Goal: Entertainment & Leisure: Consume media (video, audio)

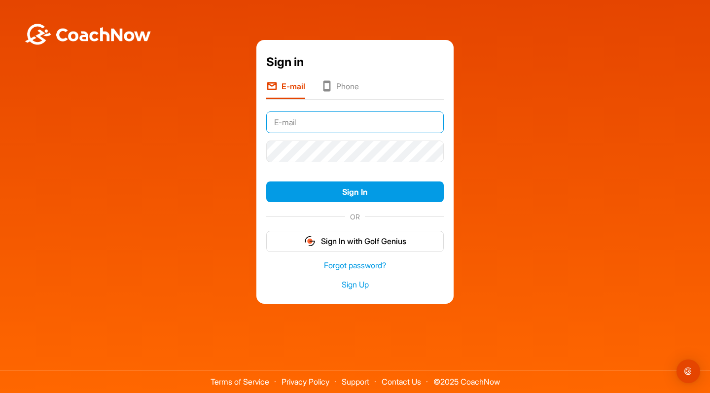
type input "[EMAIL_ADDRESS][DOMAIN_NAME]"
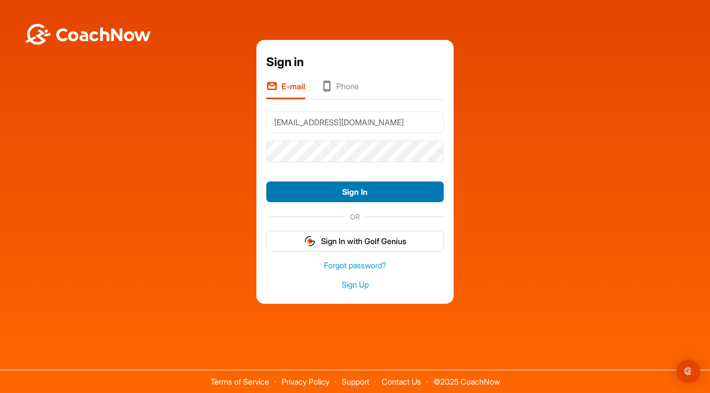
click at [351, 192] on button "Sign In" at bounding box center [354, 191] width 177 height 21
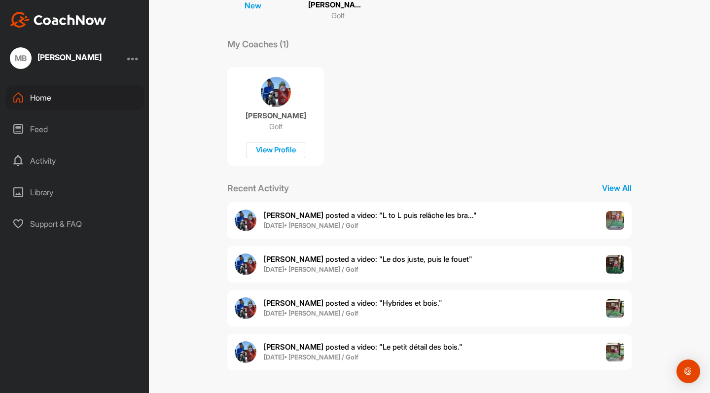
scroll to position [139, 0]
click at [367, 216] on span "Jean-Luc B. posted a video : " L to L puis relâche les bra... "" at bounding box center [370, 215] width 213 height 9
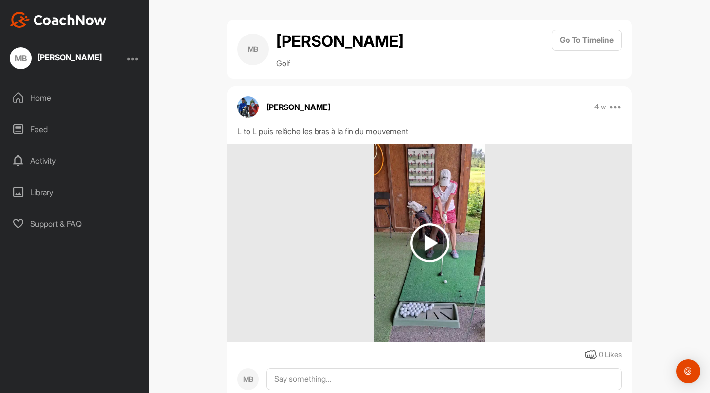
click at [434, 240] on img at bounding box center [429, 242] width 39 height 39
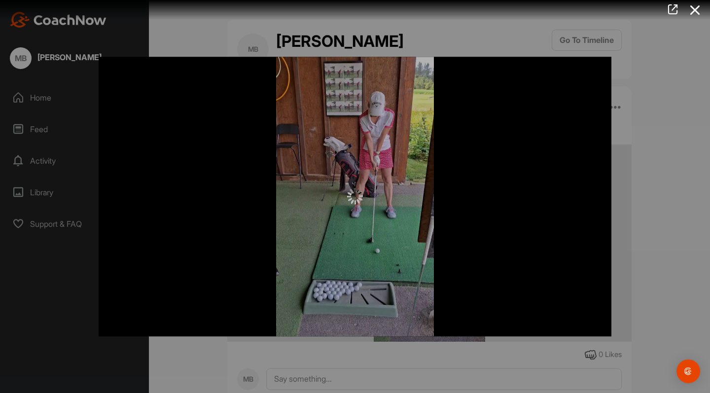
click at [530, 290] on div at bounding box center [355, 197] width 513 height 280
click at [699, 11] on icon at bounding box center [695, 10] width 23 height 18
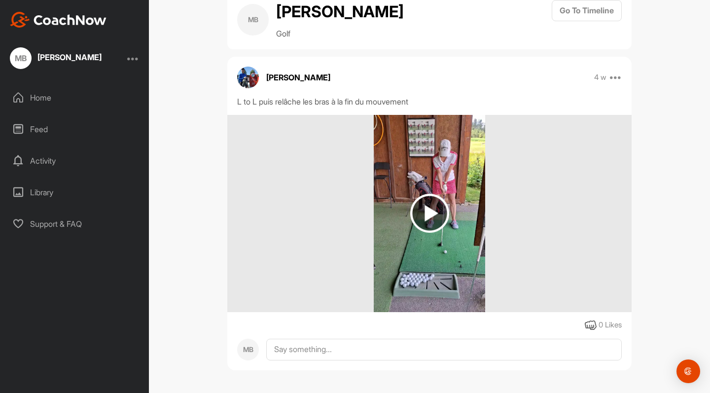
scroll to position [30, 0]
click at [429, 211] on img at bounding box center [429, 213] width 39 height 39
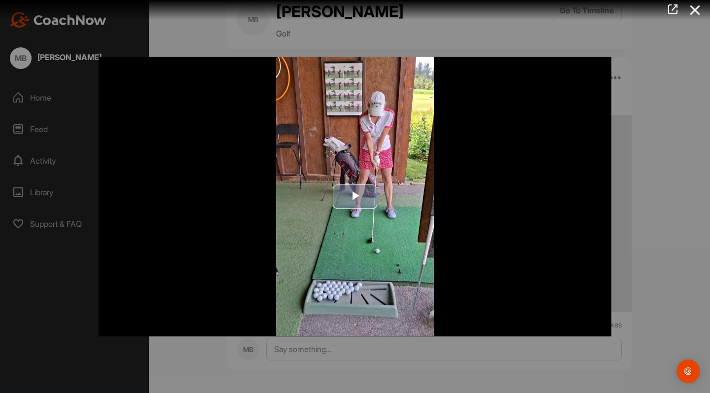
click at [355, 197] on span "Video Player" at bounding box center [355, 197] width 0 height 0
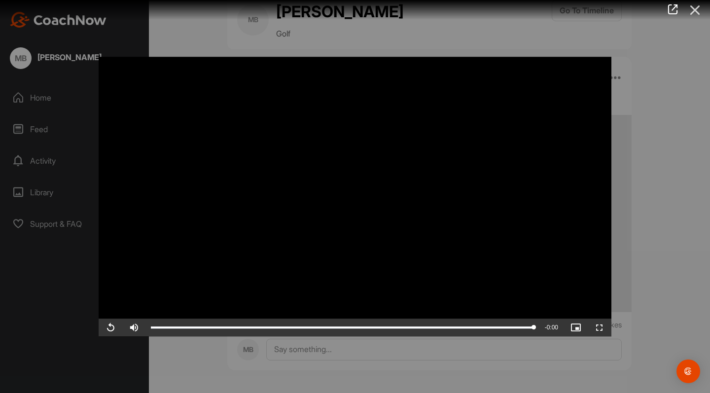
click at [696, 10] on icon at bounding box center [695, 10] width 23 height 18
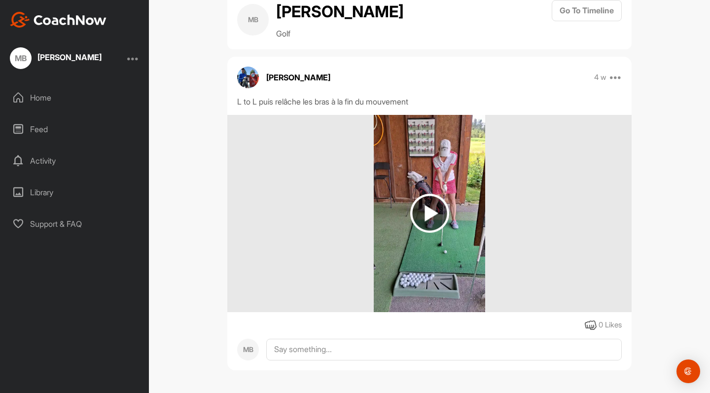
scroll to position [0, 0]
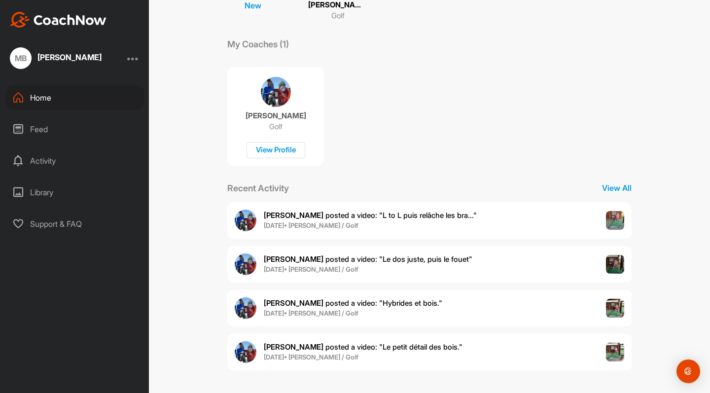
scroll to position [139, 0]
click at [383, 258] on span "Jean-Luc B. posted a video : " Le dos juste, puis le fouet "" at bounding box center [368, 259] width 208 height 9
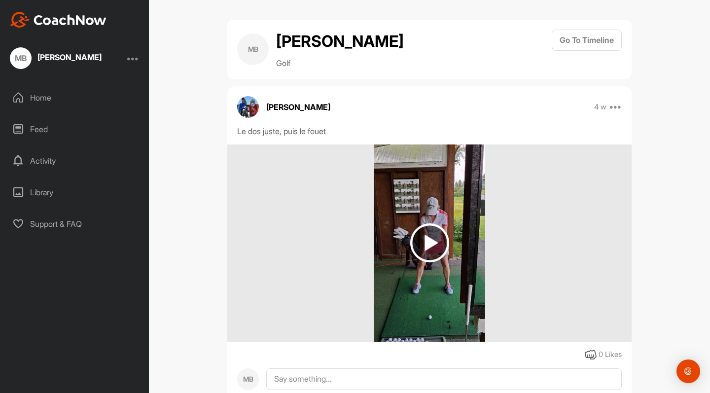
click at [427, 242] on img at bounding box center [429, 242] width 39 height 39
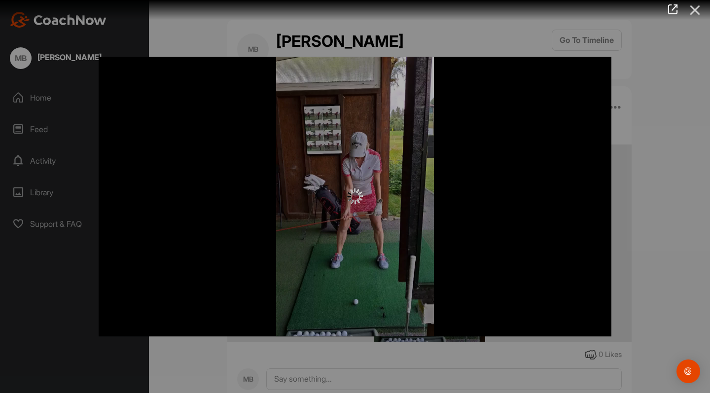
click at [695, 9] on icon at bounding box center [695, 10] width 23 height 18
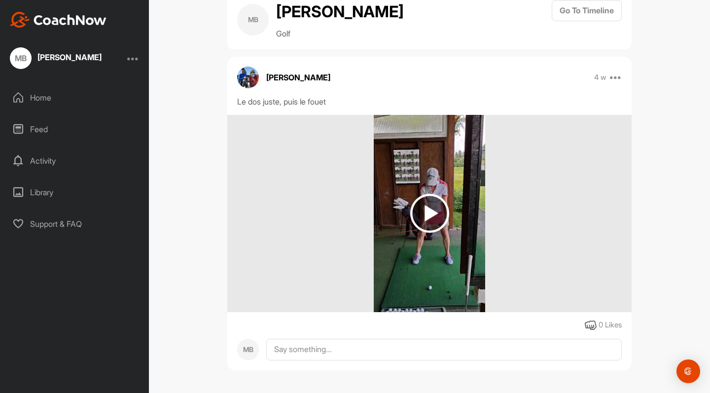
scroll to position [30, 0]
click at [426, 212] on img at bounding box center [429, 213] width 39 height 39
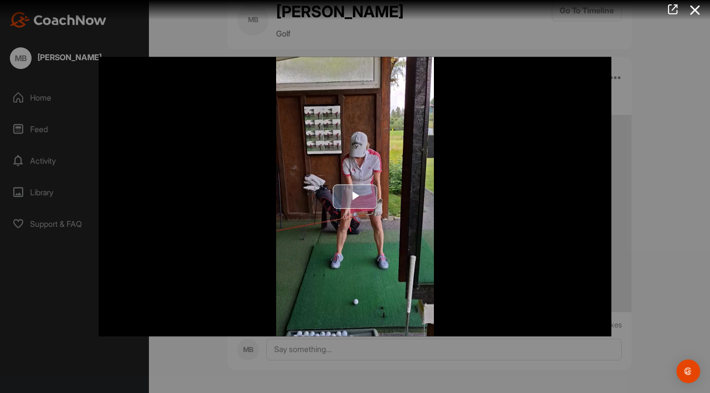
click at [355, 197] on span "Video Player" at bounding box center [355, 197] width 0 height 0
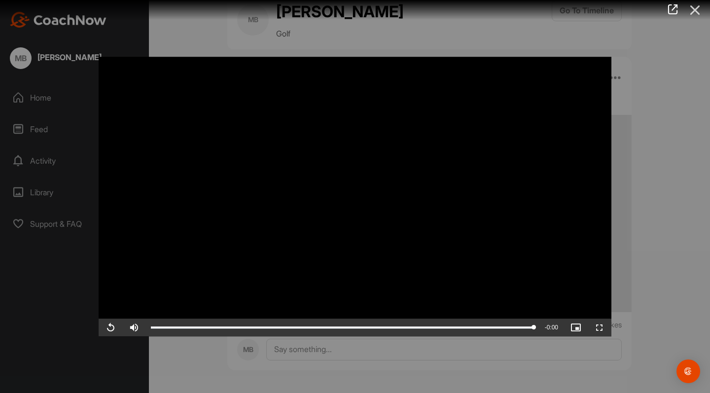
click at [697, 11] on icon at bounding box center [695, 10] width 23 height 18
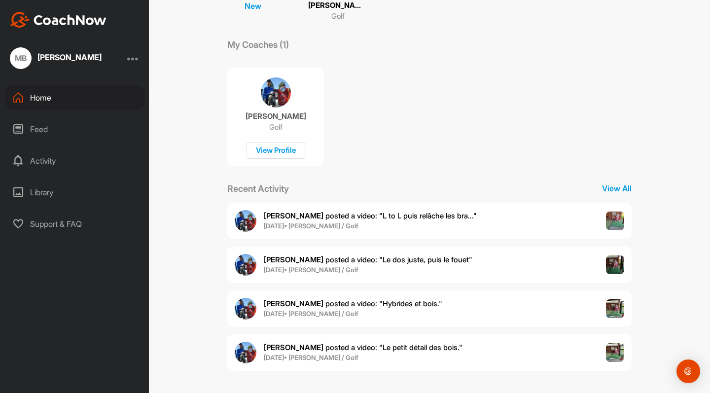
click at [366, 303] on span "Jean-Luc B. posted a video : " Hybrides et bois. "" at bounding box center [353, 303] width 178 height 9
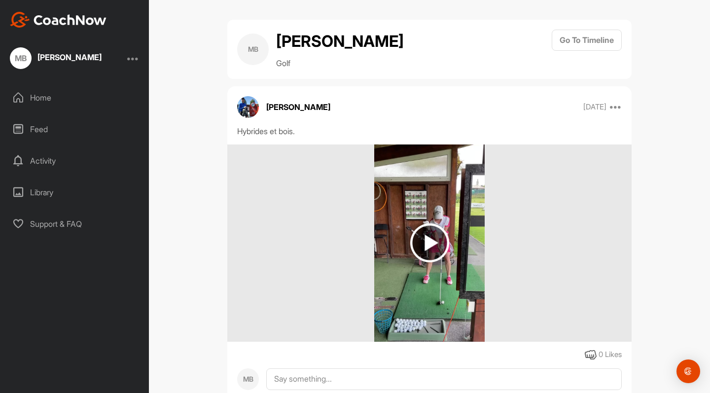
click at [431, 241] on img at bounding box center [429, 242] width 39 height 39
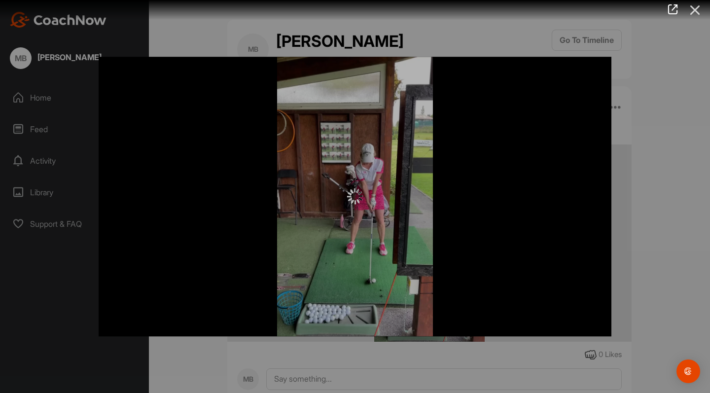
click at [693, 10] on icon at bounding box center [695, 10] width 23 height 18
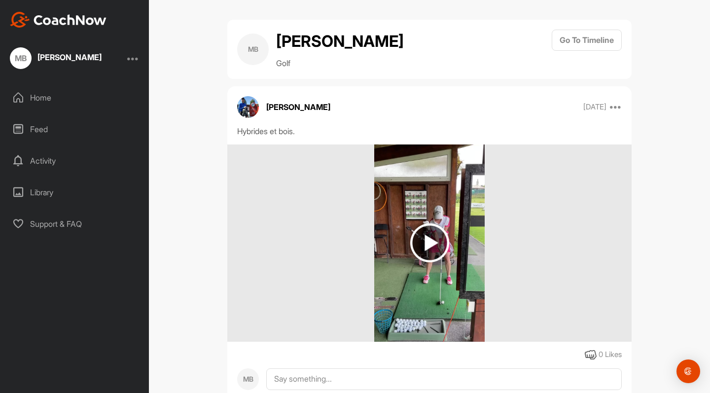
click at [429, 240] on img at bounding box center [429, 242] width 39 height 39
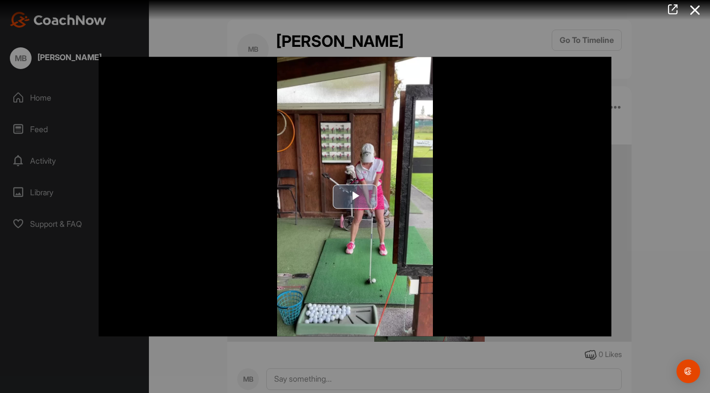
click at [355, 197] on span "Video Player" at bounding box center [355, 197] width 0 height 0
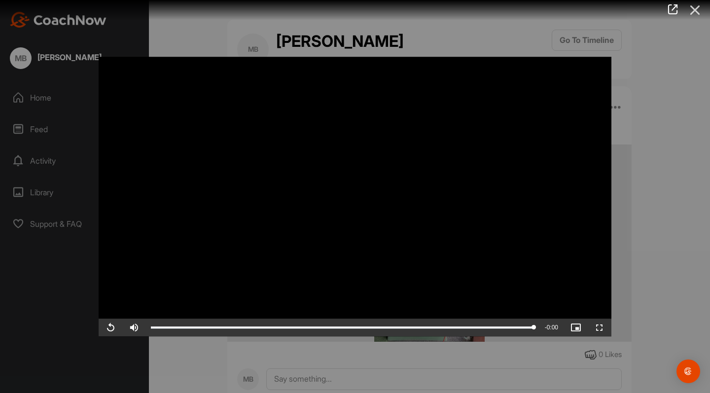
click at [695, 7] on icon at bounding box center [695, 10] width 23 height 18
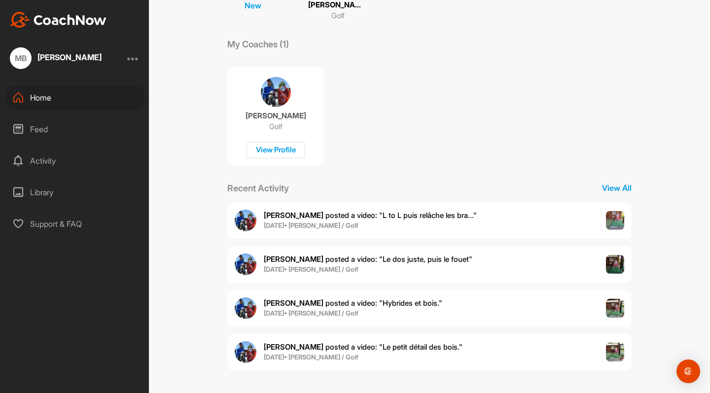
scroll to position [139, 0]
click at [360, 346] on span "Jean-Luc B. posted a video : " Le petit détail des bois. "" at bounding box center [363, 347] width 199 height 9
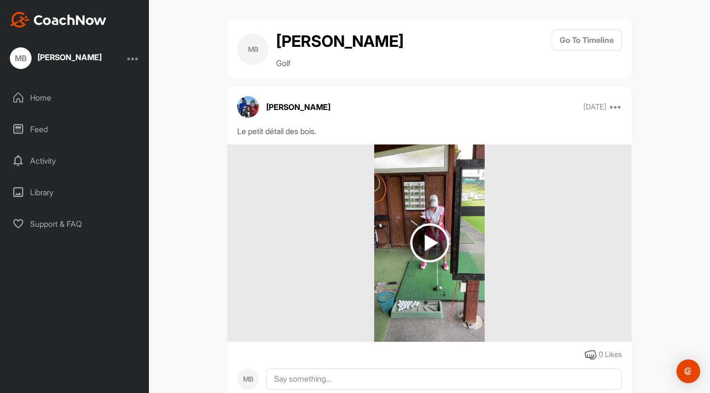
click at [430, 239] on img at bounding box center [429, 242] width 39 height 39
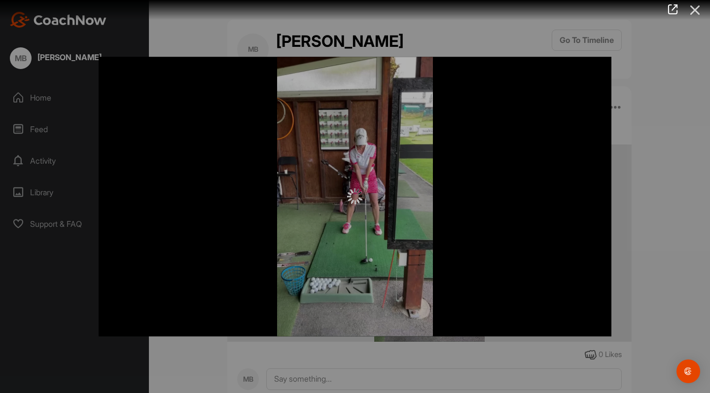
click at [695, 8] on icon at bounding box center [695, 10] width 23 height 18
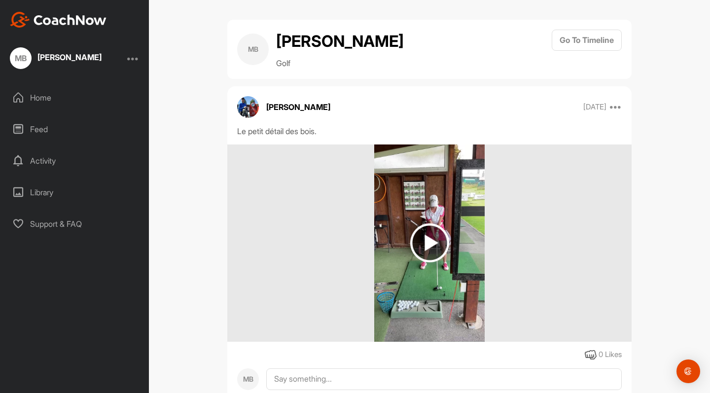
click at [432, 239] on img at bounding box center [429, 242] width 39 height 39
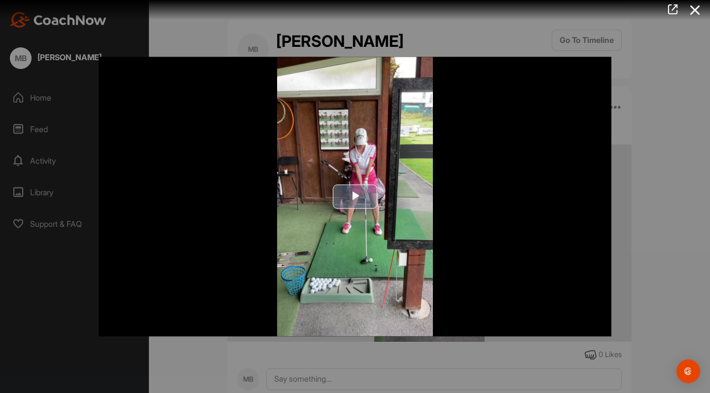
click at [355, 197] on span "Video Player" at bounding box center [355, 197] width 0 height 0
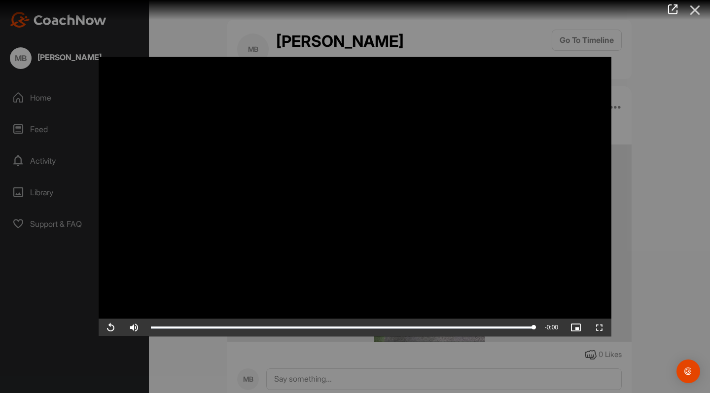
click at [698, 8] on icon at bounding box center [695, 10] width 23 height 18
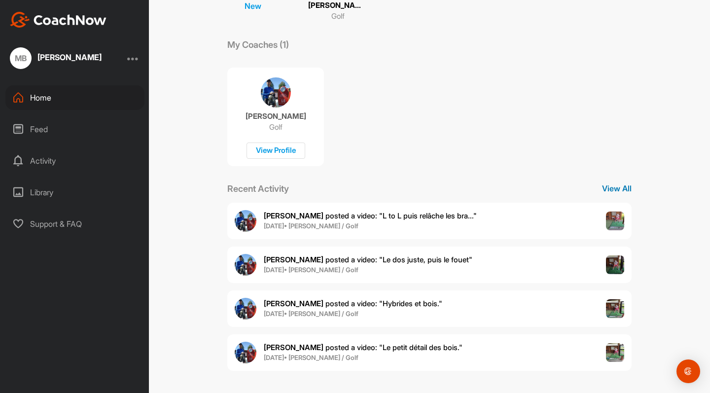
click at [615, 185] on p "View All" at bounding box center [617, 188] width 30 height 12
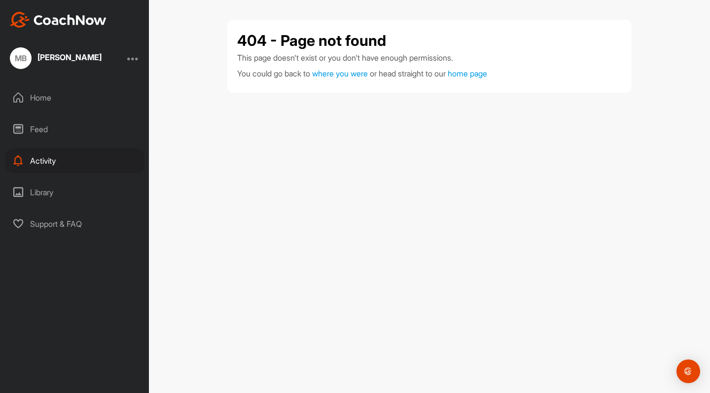
click at [44, 100] on div "Home" at bounding box center [74, 97] width 139 height 25
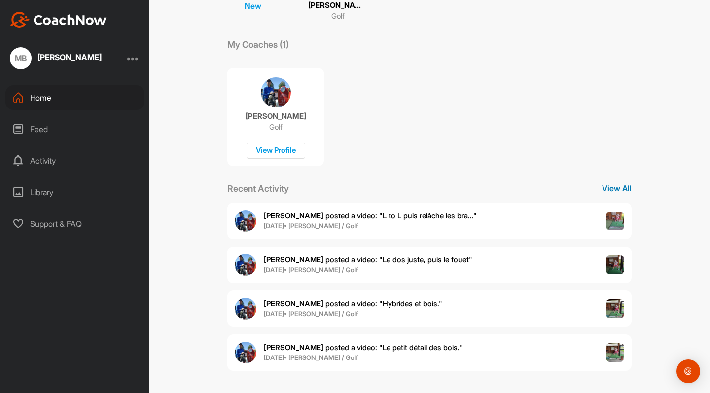
click at [616, 184] on p "View All" at bounding box center [617, 188] width 30 height 12
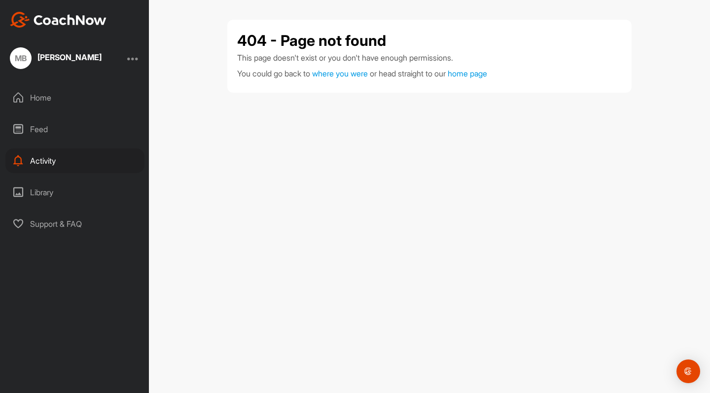
click at [54, 160] on div "Activity" at bounding box center [74, 160] width 139 height 25
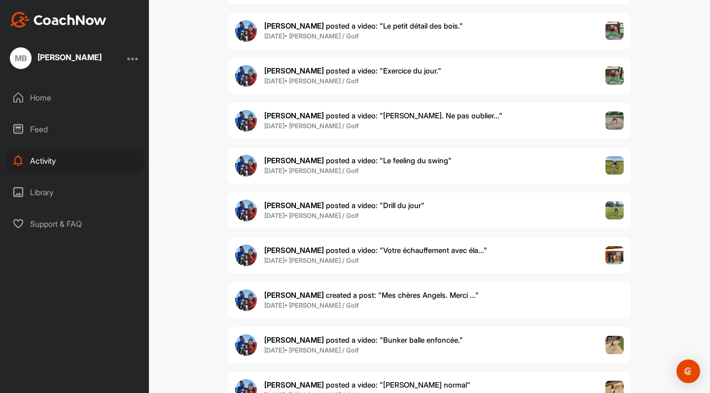
scroll to position [258, 0]
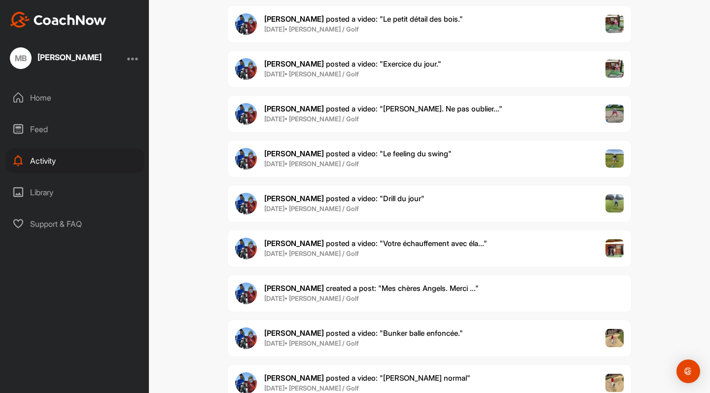
click at [349, 107] on span "Jean-Luc B. posted a video : " Le bunker. Ne pas oublier... "" at bounding box center [383, 108] width 238 height 9
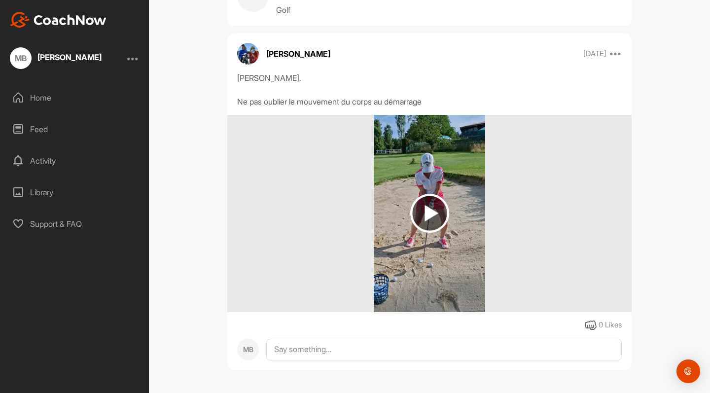
scroll to position [53, 0]
click at [430, 210] on img at bounding box center [429, 213] width 39 height 39
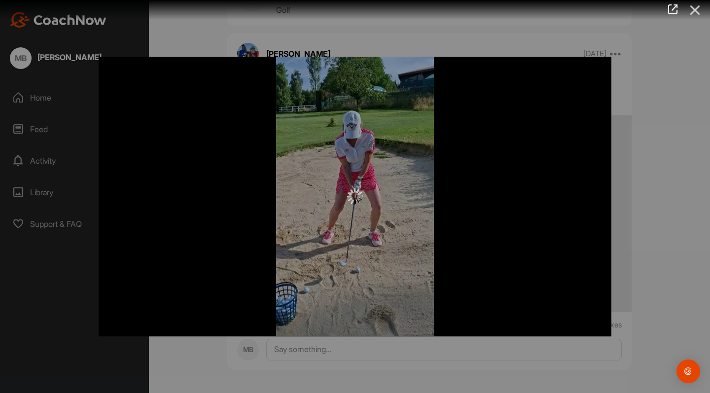
click at [696, 8] on icon at bounding box center [695, 10] width 23 height 18
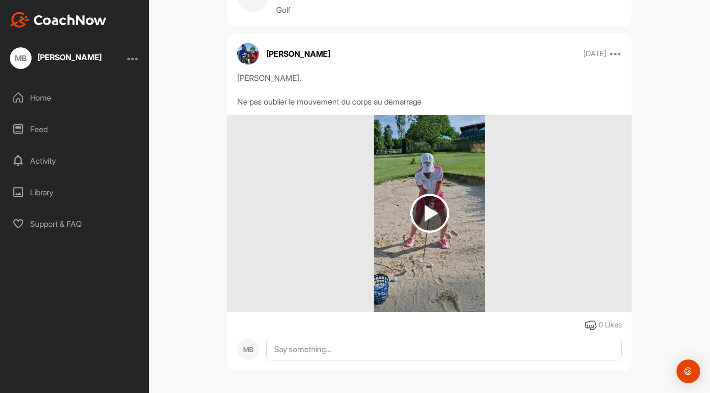
click at [427, 208] on img at bounding box center [429, 213] width 39 height 39
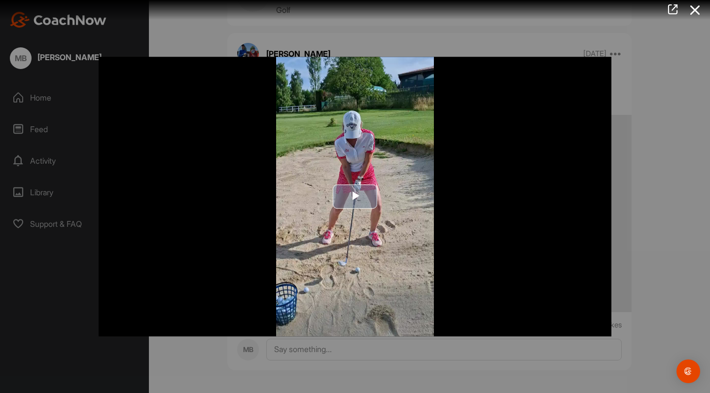
click at [355, 197] on span "Video Player" at bounding box center [355, 197] width 0 height 0
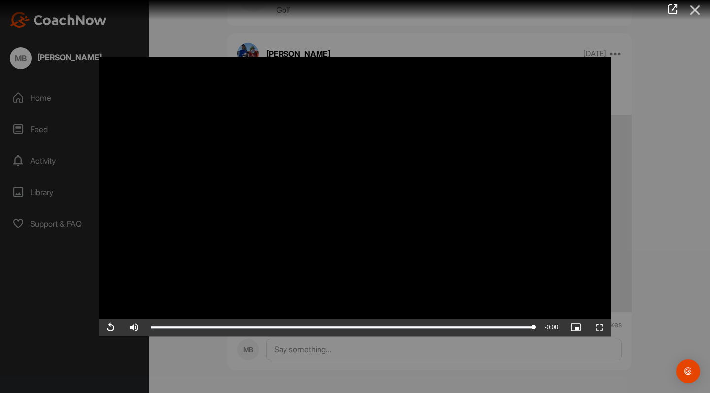
click at [697, 13] on icon at bounding box center [695, 10] width 23 height 18
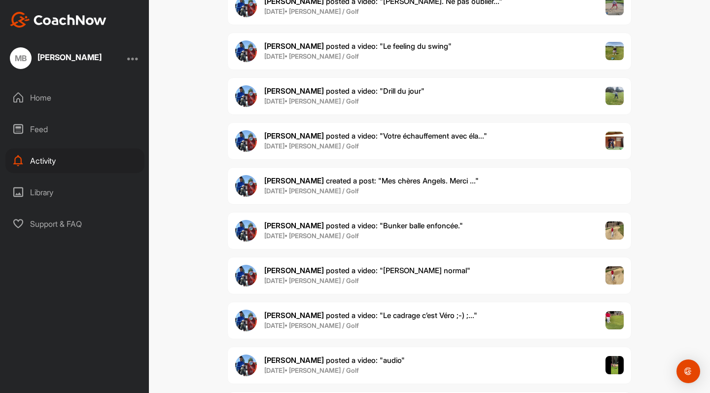
scroll to position [367, 0]
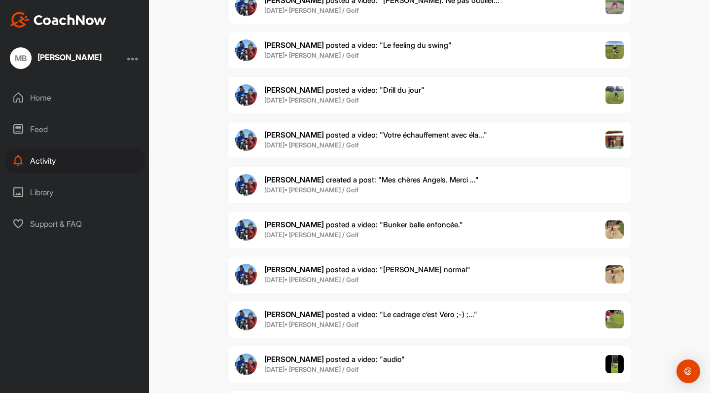
click at [383, 133] on span "Jean-Luc B. posted a video : " Votre échauffement avec éla... "" at bounding box center [375, 134] width 223 height 9
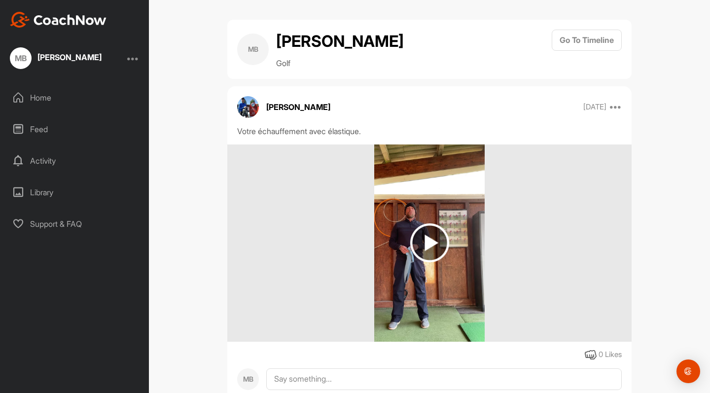
click at [430, 241] on img at bounding box center [429, 242] width 39 height 39
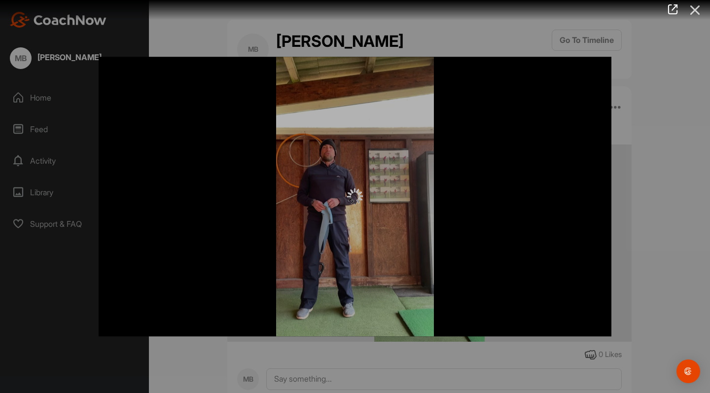
click at [698, 9] on icon at bounding box center [695, 10] width 23 height 18
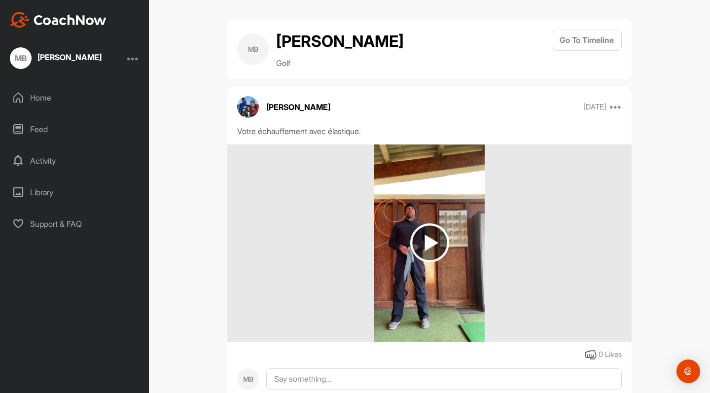
click at [428, 241] on img at bounding box center [429, 242] width 39 height 39
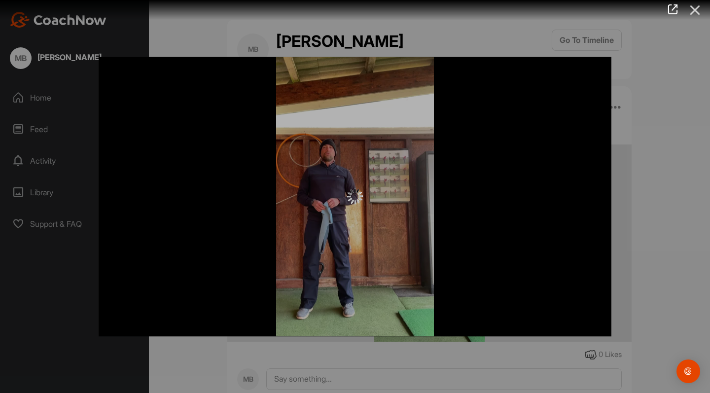
click at [696, 11] on icon at bounding box center [695, 10] width 23 height 18
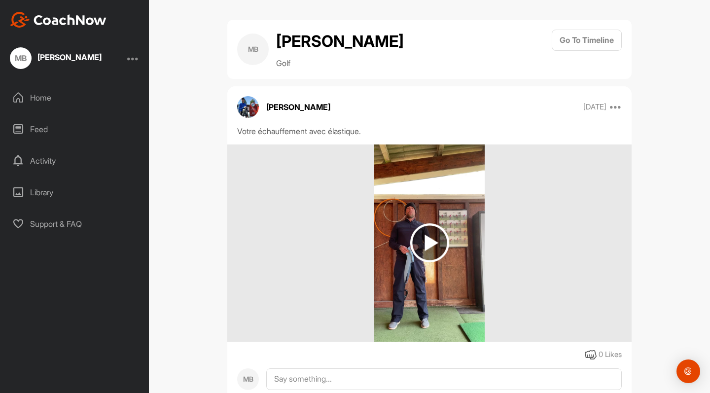
click at [430, 241] on img at bounding box center [429, 242] width 39 height 39
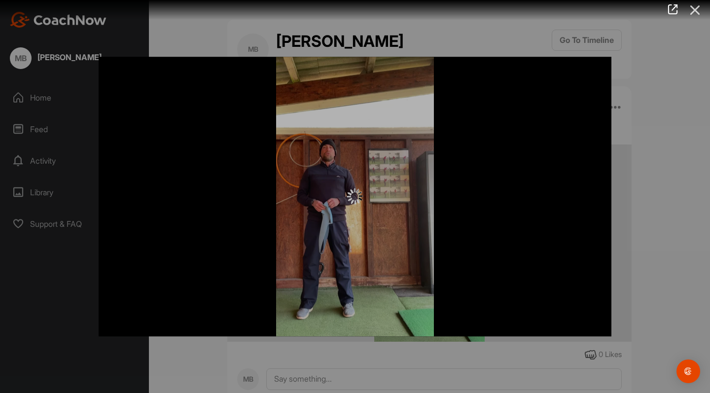
click at [695, 9] on icon at bounding box center [695, 10] width 23 height 18
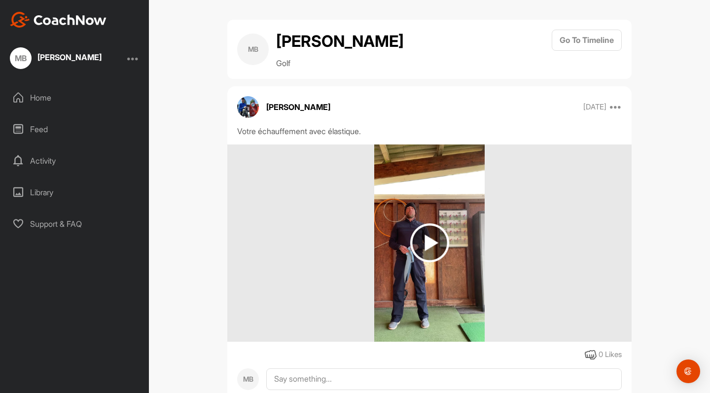
click at [428, 241] on img at bounding box center [429, 242] width 39 height 39
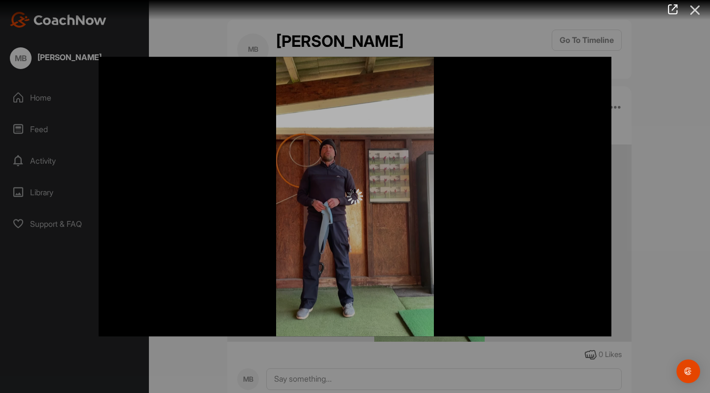
click at [695, 11] on icon at bounding box center [695, 10] width 23 height 18
